Goal: Task Accomplishment & Management: Manage account settings

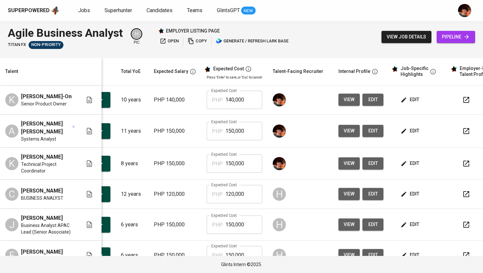
scroll to position [0, 79]
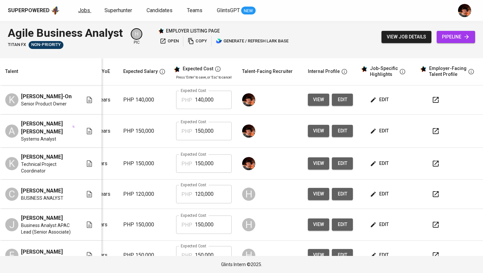
click at [85, 9] on span "Jobs" at bounding box center [84, 10] width 12 height 6
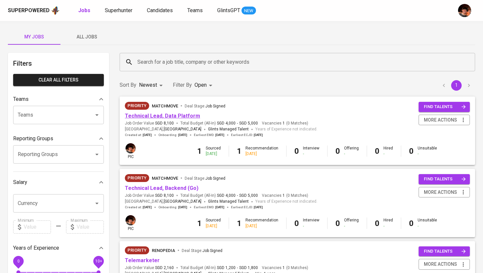
click at [177, 115] on link "Technical Lead, Data Platform" at bounding box center [162, 116] width 75 height 6
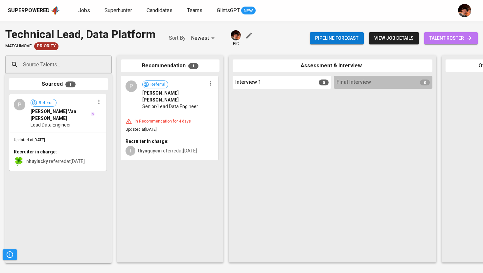
click at [443, 39] on span "talent roster" at bounding box center [450, 38] width 43 height 8
click at [57, 66] on input "Source Talents..." at bounding box center [55, 64] width 69 height 12
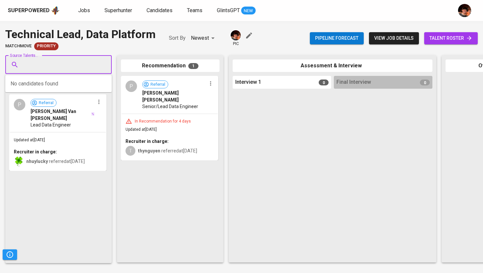
paste input "[PERSON_NAME][EMAIL_ADDRESS][DOMAIN_NAME]"
type input "[PERSON_NAME][EMAIL_ADDRESS][DOMAIN_NAME]"
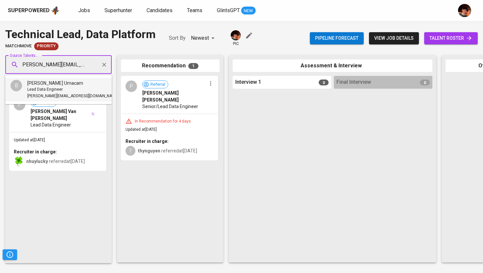
click at [71, 94] on span "[PERSON_NAME][EMAIL_ADDRESS][DOMAIN_NAME]" at bounding box center [72, 96] width 91 height 7
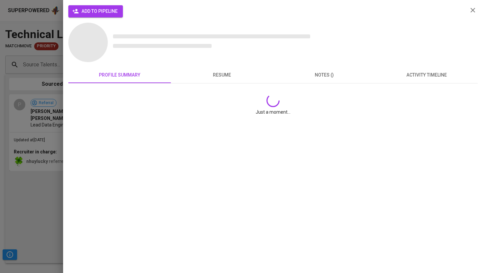
scroll to position [0, 0]
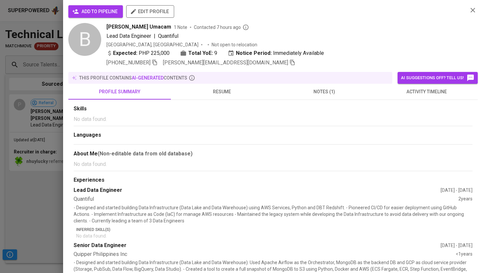
click at [101, 8] on span "add to pipeline" at bounding box center [96, 12] width 44 height 8
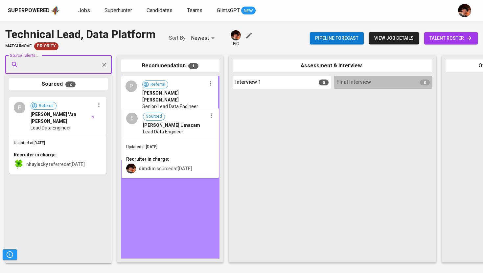
drag, startPoint x: 41, startPoint y: 131, endPoint x: 156, endPoint y: 144, distance: 115.7
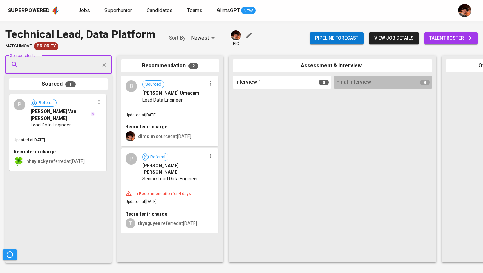
click at [82, 63] on input "Source Talents..." at bounding box center [55, 64] width 69 height 12
paste input "[EMAIL_ADDRESS][DOMAIN_NAME]"
type input "[EMAIL_ADDRESS][DOMAIN_NAME]"
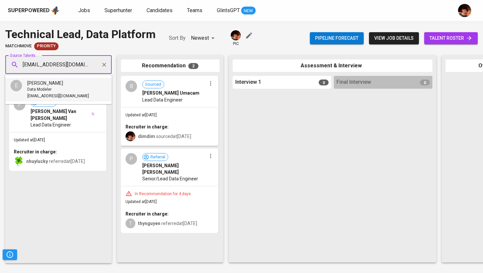
click at [50, 82] on span "[PERSON_NAME]" at bounding box center [45, 83] width 36 height 7
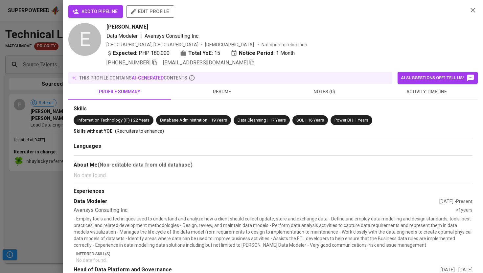
click at [104, 13] on span "add to pipeline" at bounding box center [96, 12] width 44 height 8
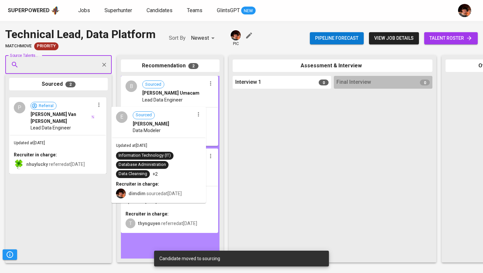
drag, startPoint x: 37, startPoint y: 122, endPoint x: 143, endPoint y: 134, distance: 106.4
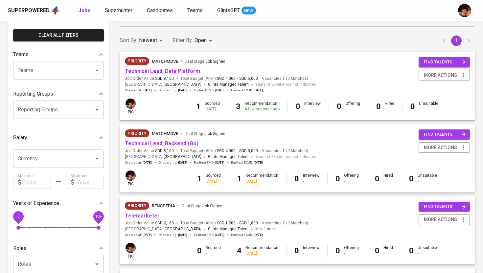
scroll to position [45, 0]
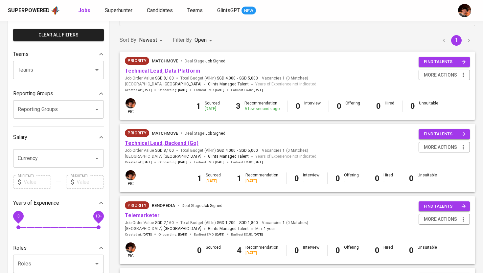
click at [171, 140] on link "Technical Lead, Backend (Go)" at bounding box center [162, 143] width 74 height 6
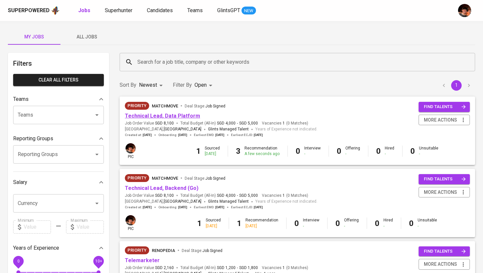
click at [141, 116] on link "Technical Lead, Data Platform" at bounding box center [162, 116] width 75 height 6
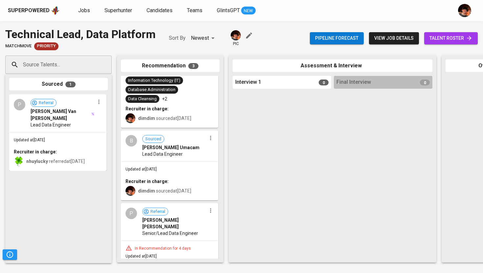
scroll to position [45, 0]
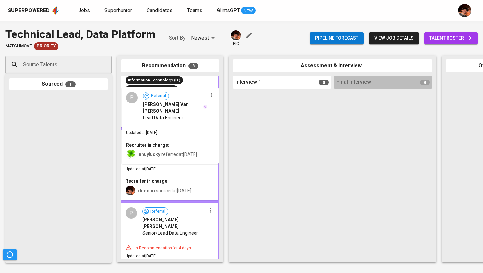
drag, startPoint x: 29, startPoint y: 123, endPoint x: 143, endPoint y: 116, distance: 114.5
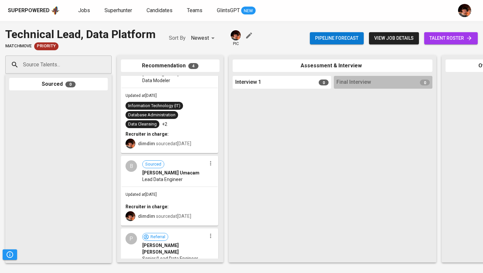
scroll to position [135, 0]
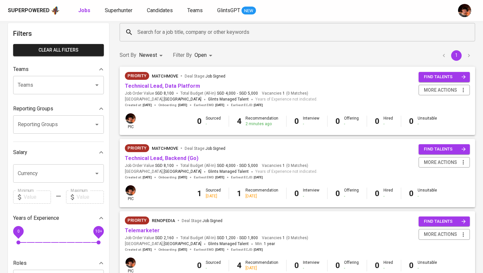
scroll to position [30, 0]
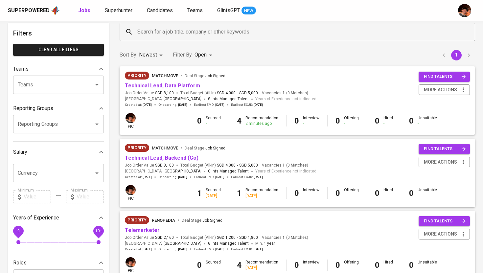
click at [182, 86] on link "Technical Lead, Data Platform" at bounding box center [162, 85] width 75 height 6
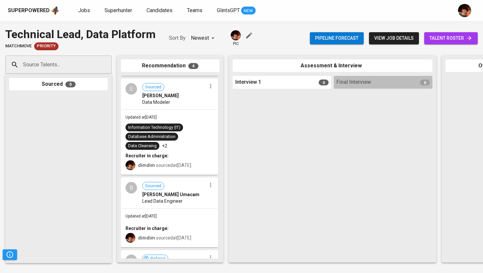
scroll to position [93, 0]
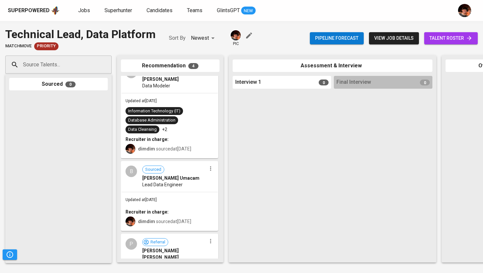
click at [166, 181] on span "Lead Data Engineer" at bounding box center [162, 184] width 40 height 7
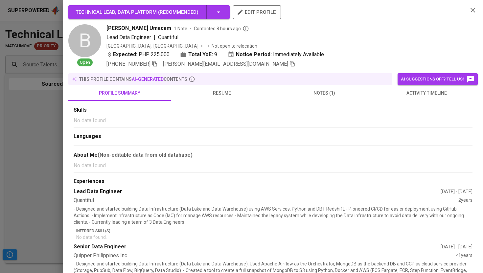
click at [417, 95] on span "activity timeline" at bounding box center [426, 93] width 95 height 8
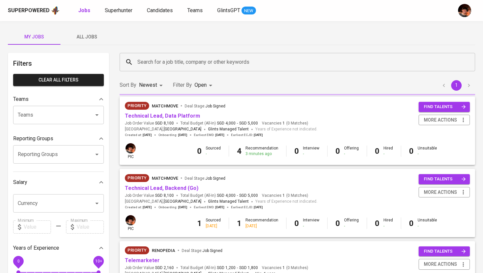
scroll to position [30, 0]
